Goal: Task Accomplishment & Management: Use online tool/utility

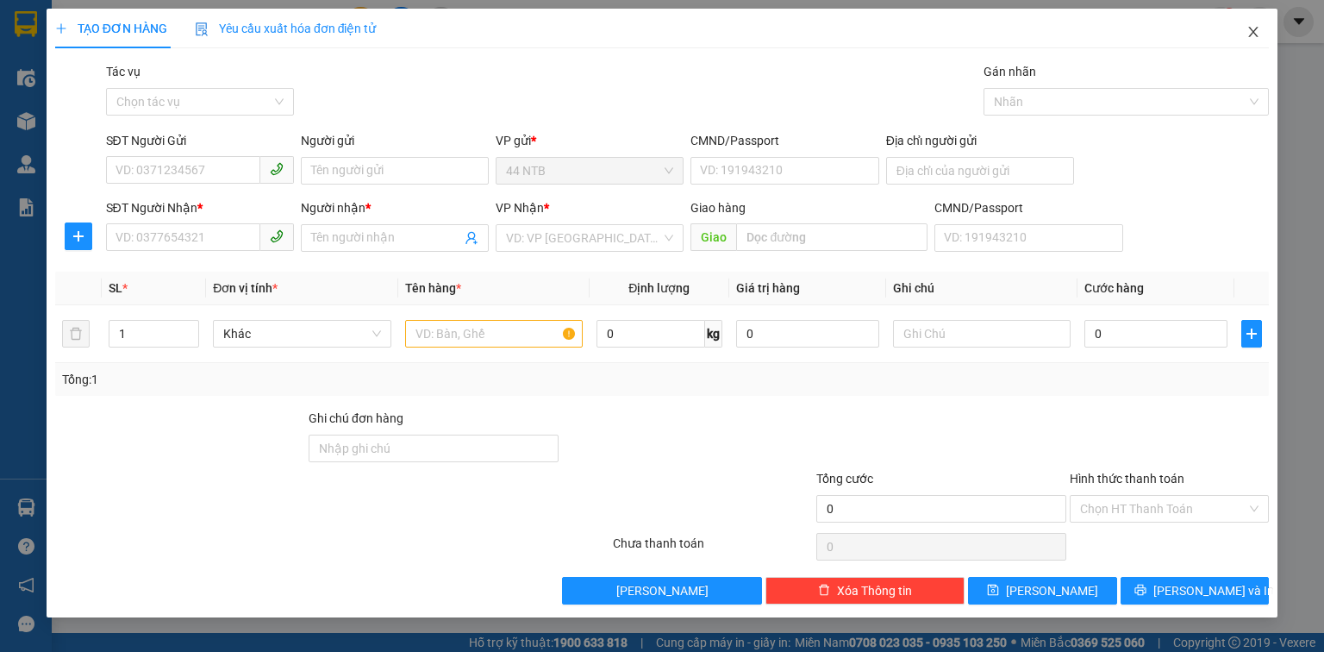
click at [1252, 34] on icon "close" at bounding box center [1253, 32] width 9 height 10
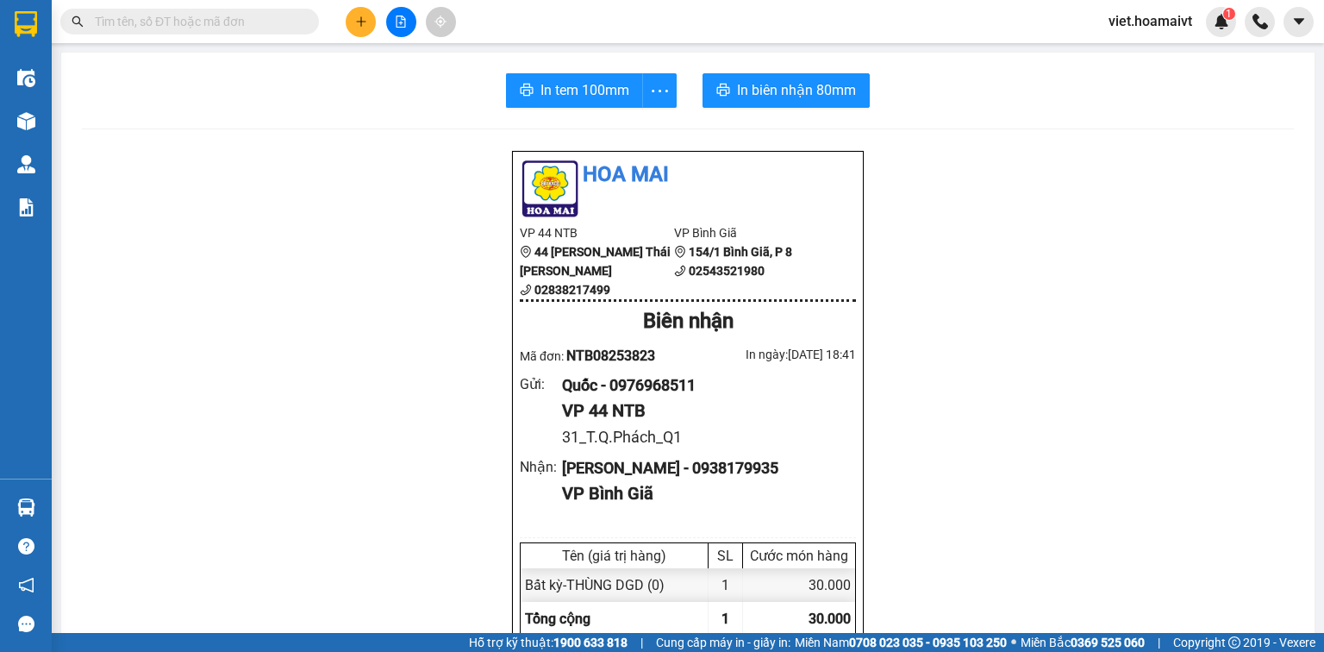
click at [278, 27] on input "text" at bounding box center [196, 21] width 203 height 19
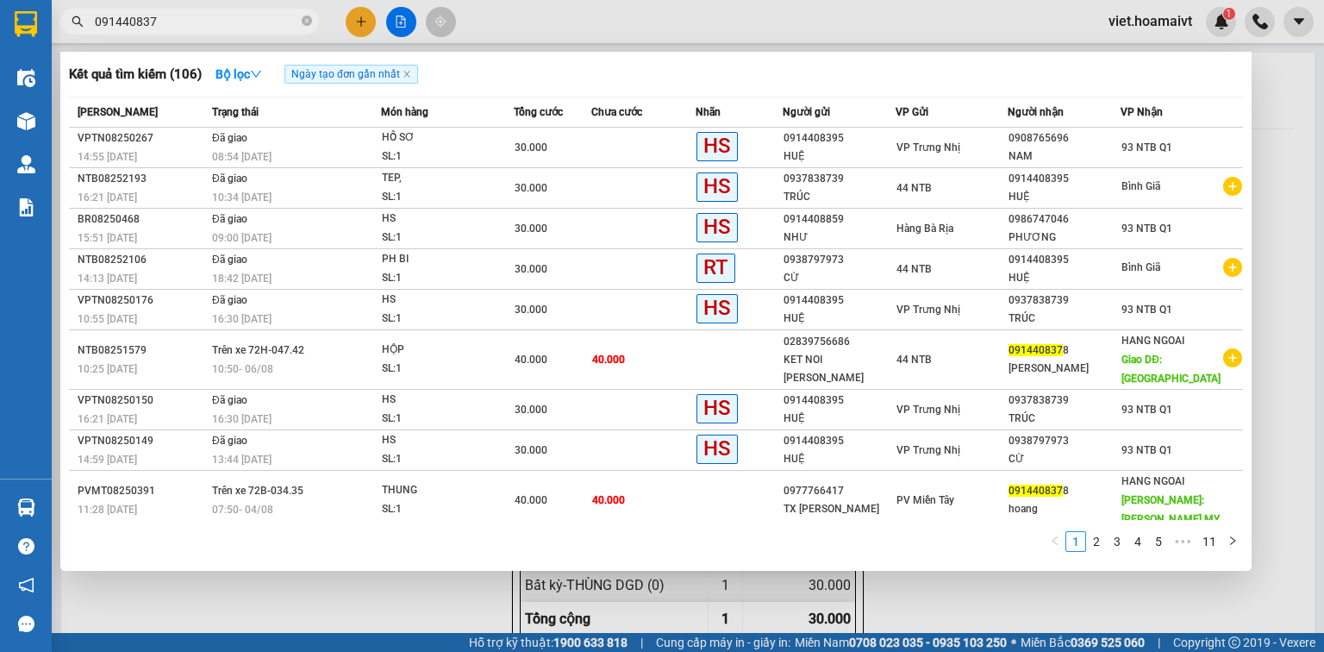
type input "0914408378"
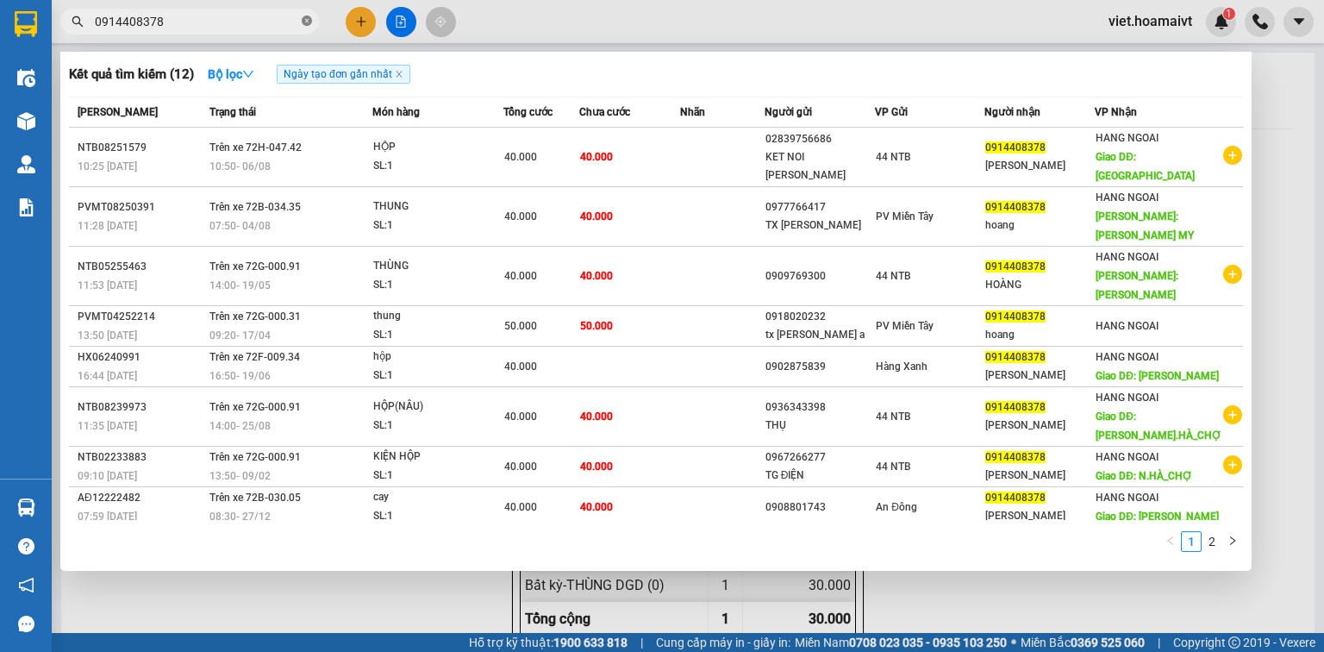
click at [307, 20] on icon "close-circle" at bounding box center [307, 21] width 10 height 10
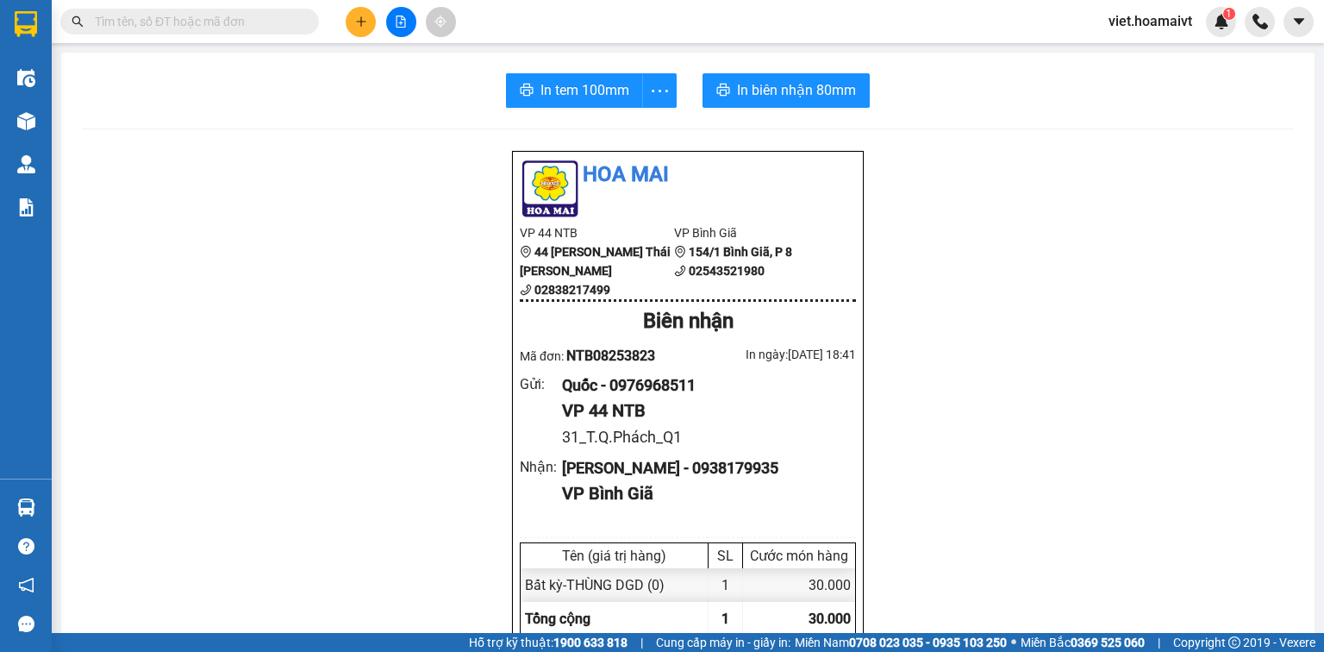
click at [277, 22] on input "text" at bounding box center [196, 21] width 203 height 19
type input "8"
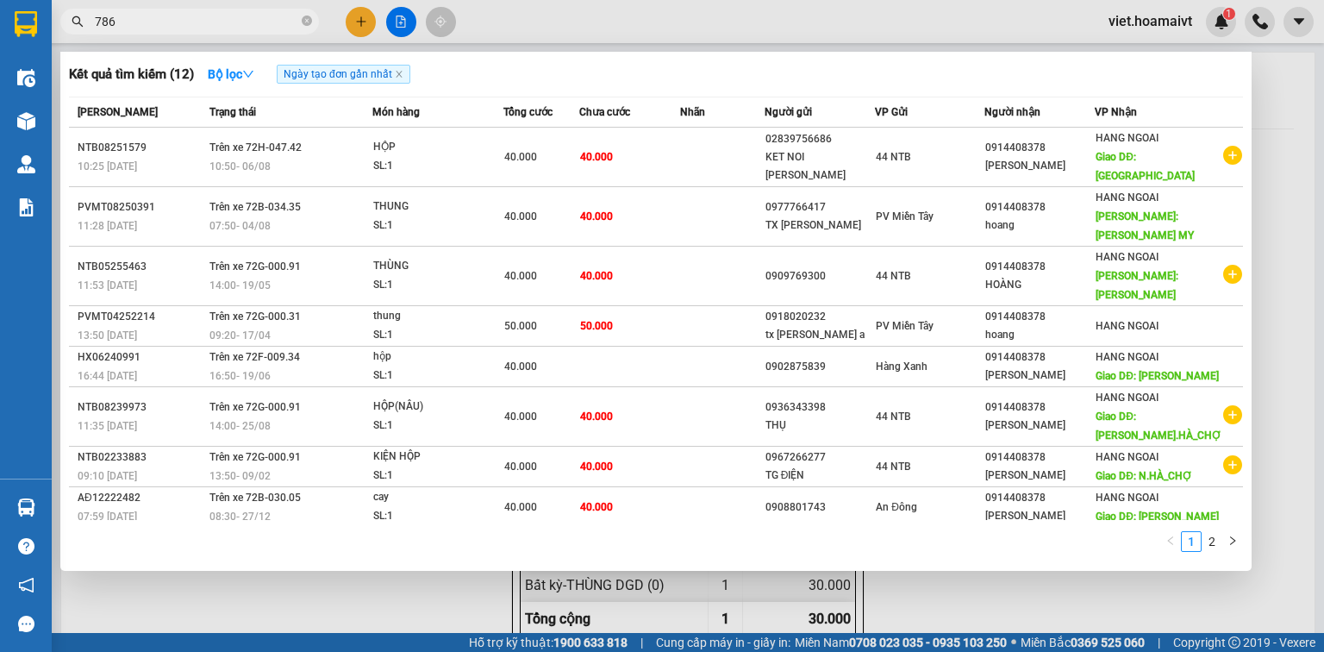
type input "7869"
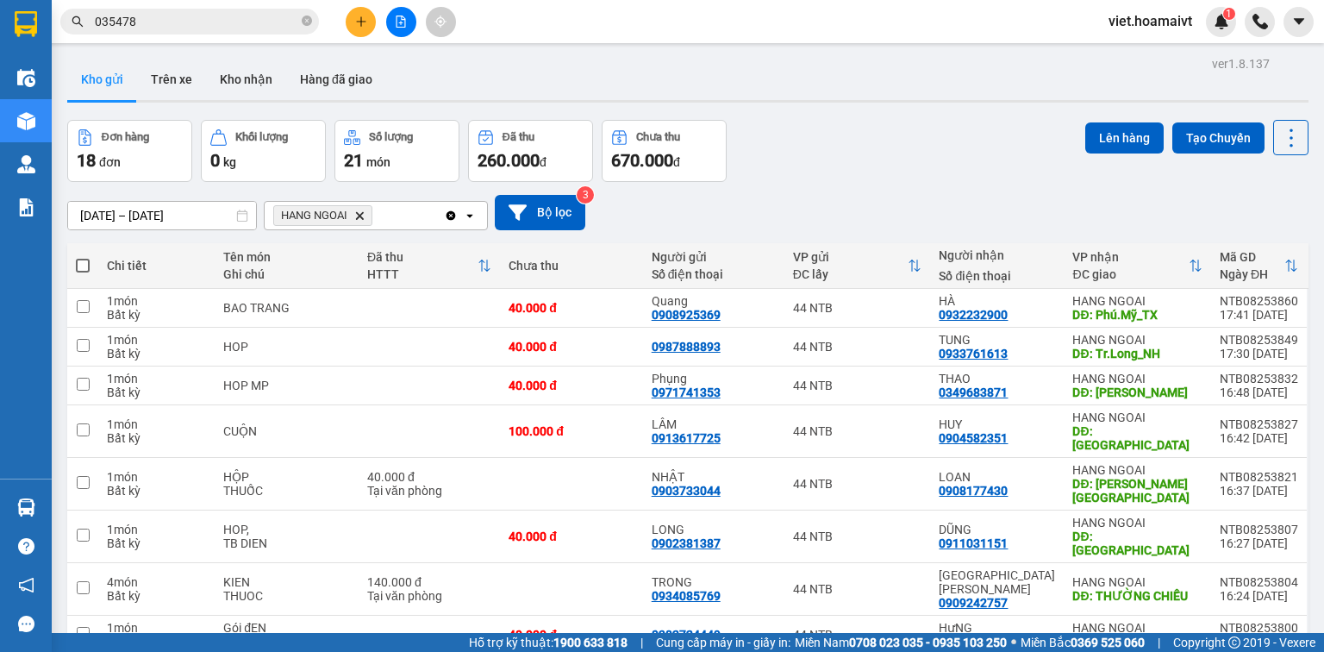
click at [362, 212] on icon "Delete" at bounding box center [359, 215] width 10 height 10
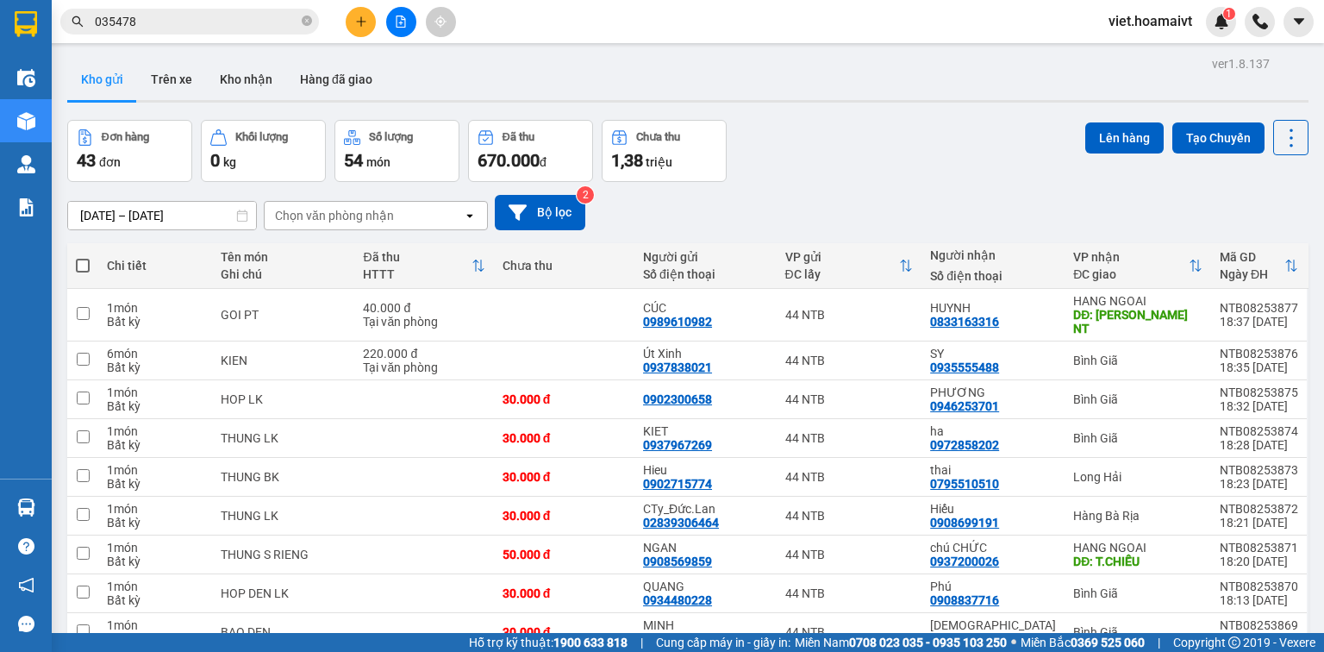
click at [376, 214] on div "Chọn văn phòng nhận" at bounding box center [334, 215] width 119 height 17
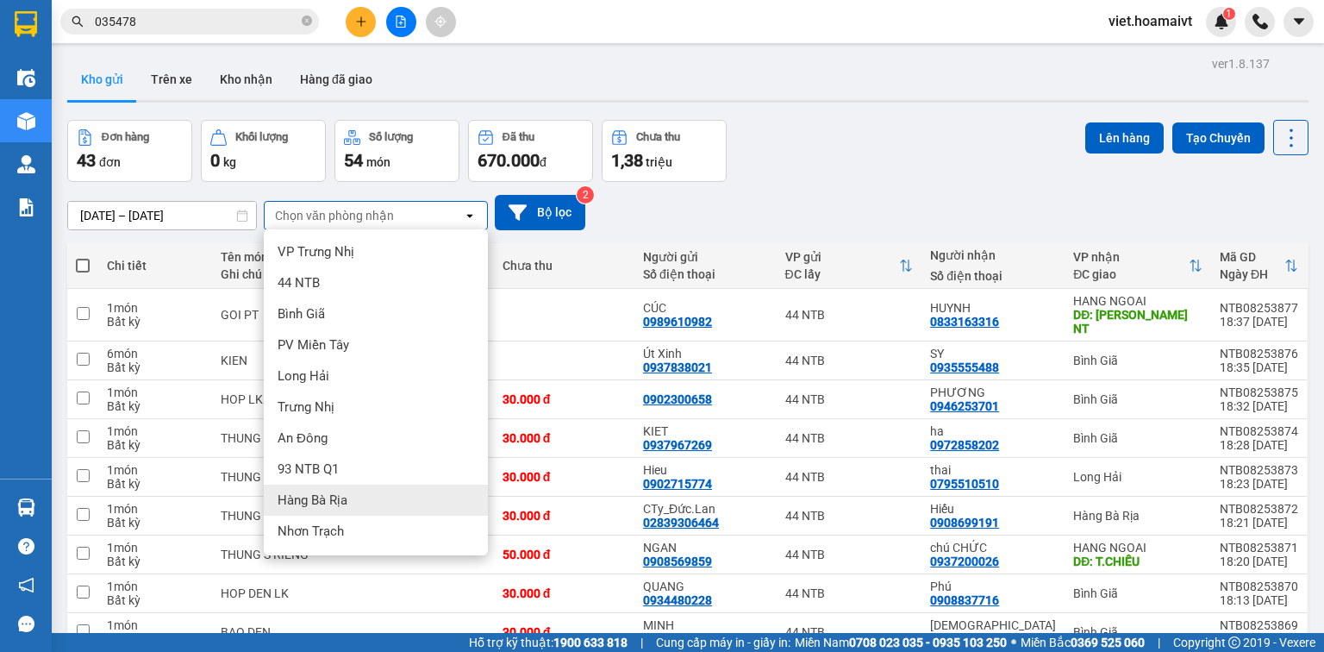
scroll to position [91, 0]
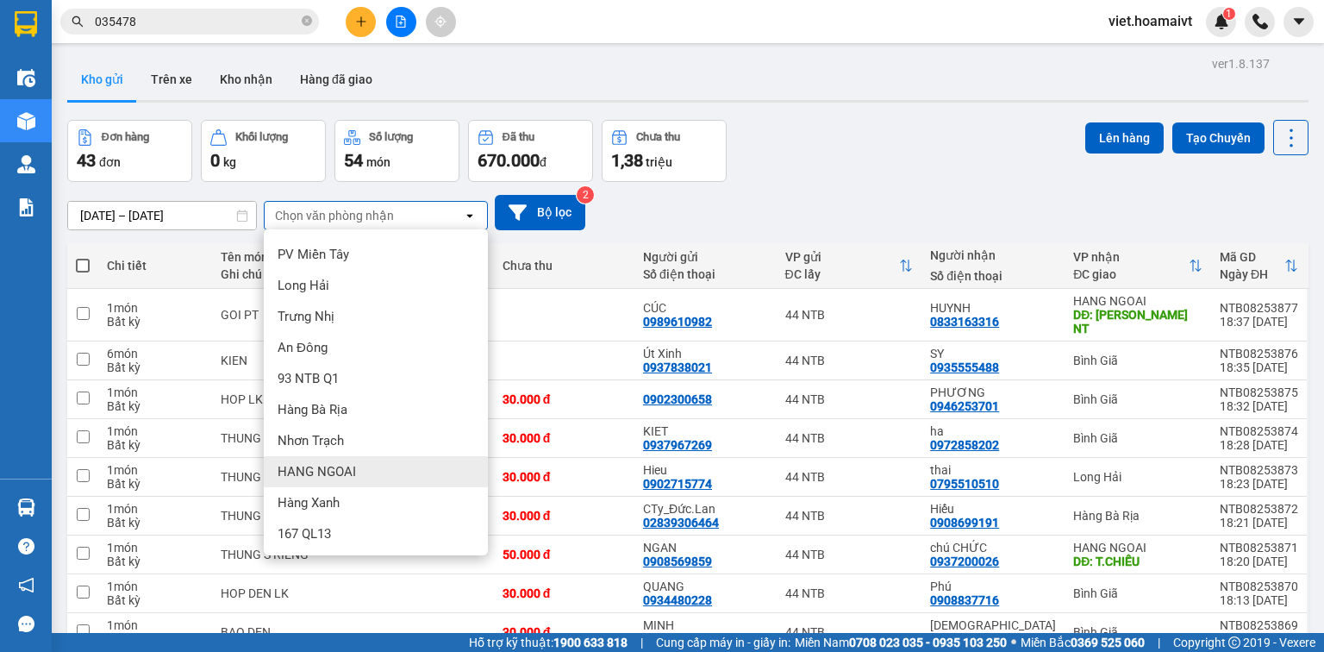
click at [385, 476] on div "HANG NGOAI" at bounding box center [376, 471] width 224 height 31
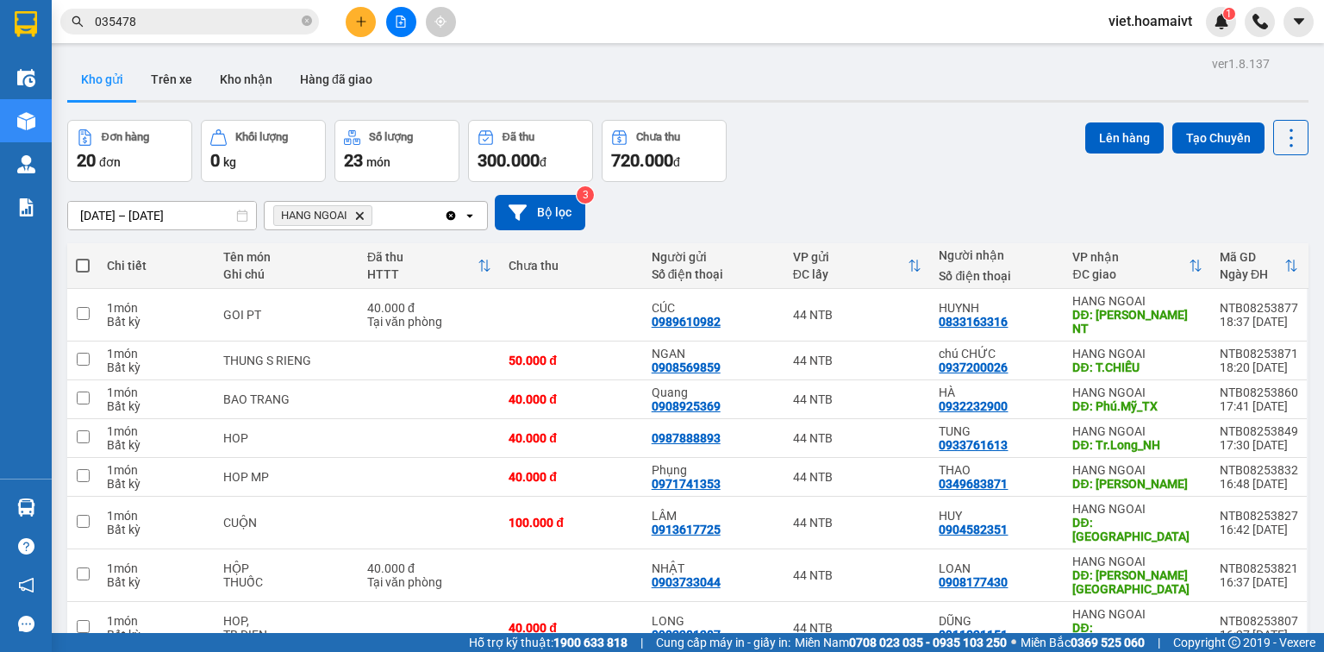
click at [359, 216] on icon "HANG NGOAI, close by backspace" at bounding box center [360, 215] width 8 height 8
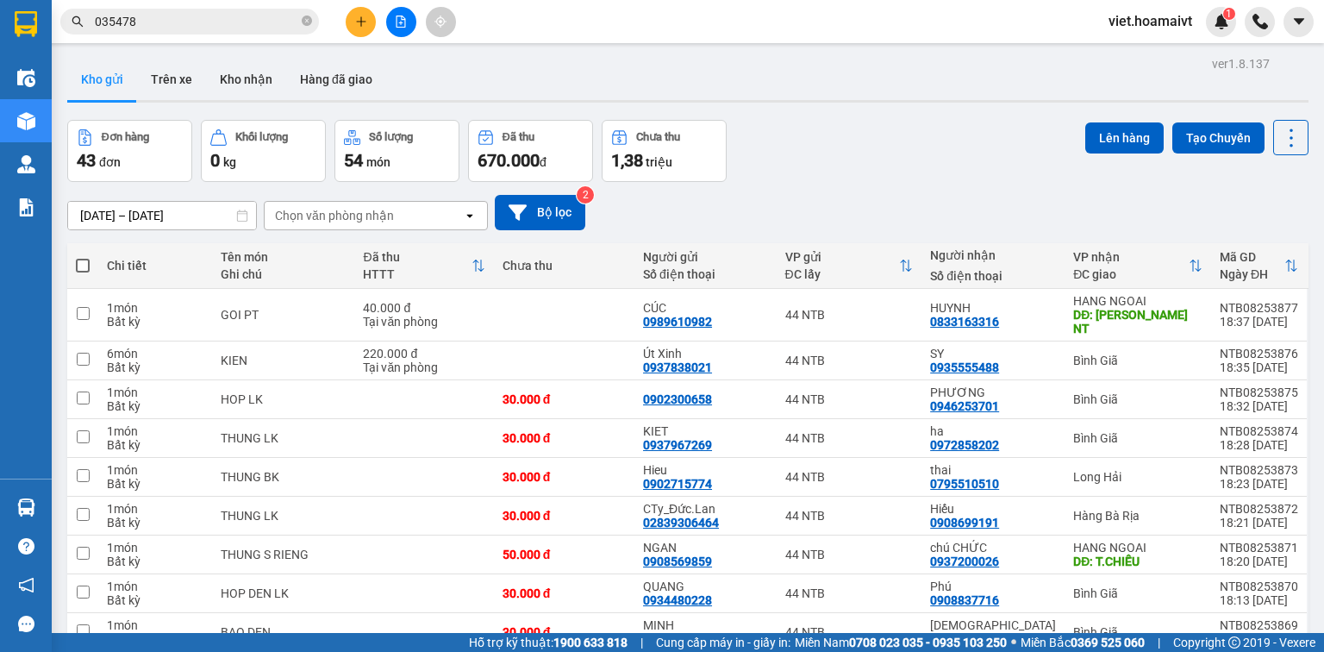
click at [370, 214] on div "Chọn văn phòng nhận" at bounding box center [334, 215] width 119 height 17
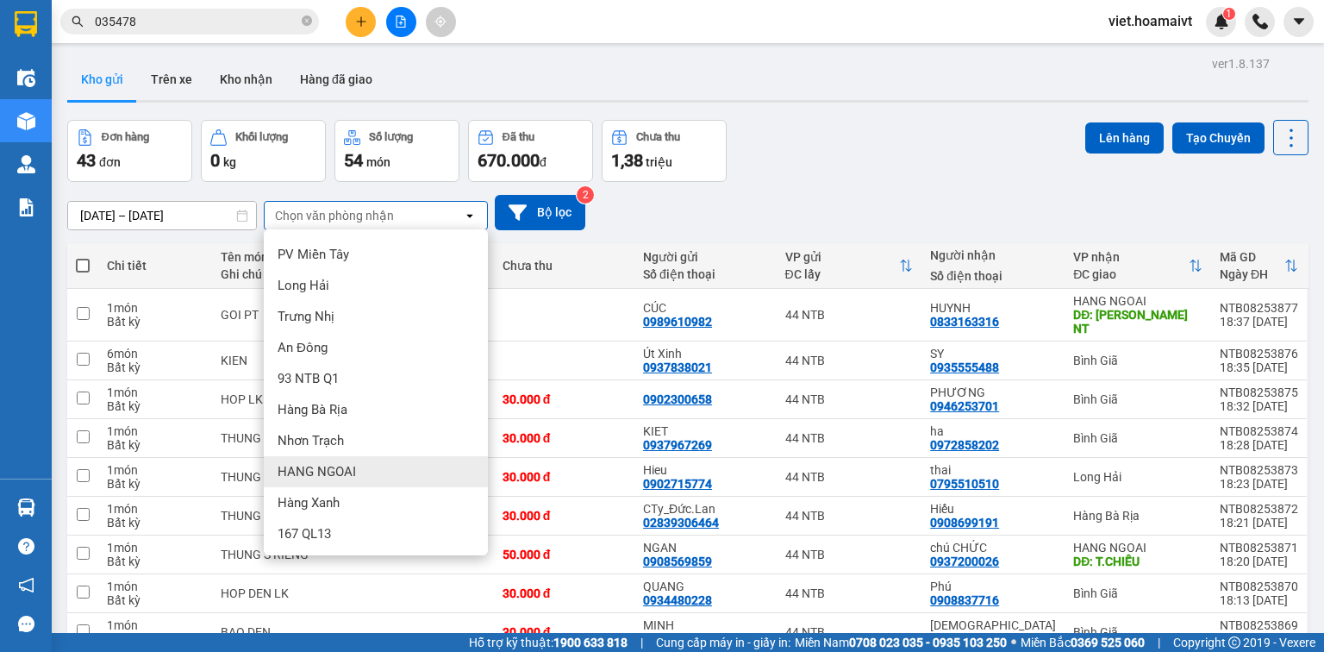
click at [366, 472] on div "HANG NGOAI" at bounding box center [376, 471] width 224 height 31
